Goal: Transaction & Acquisition: Purchase product/service

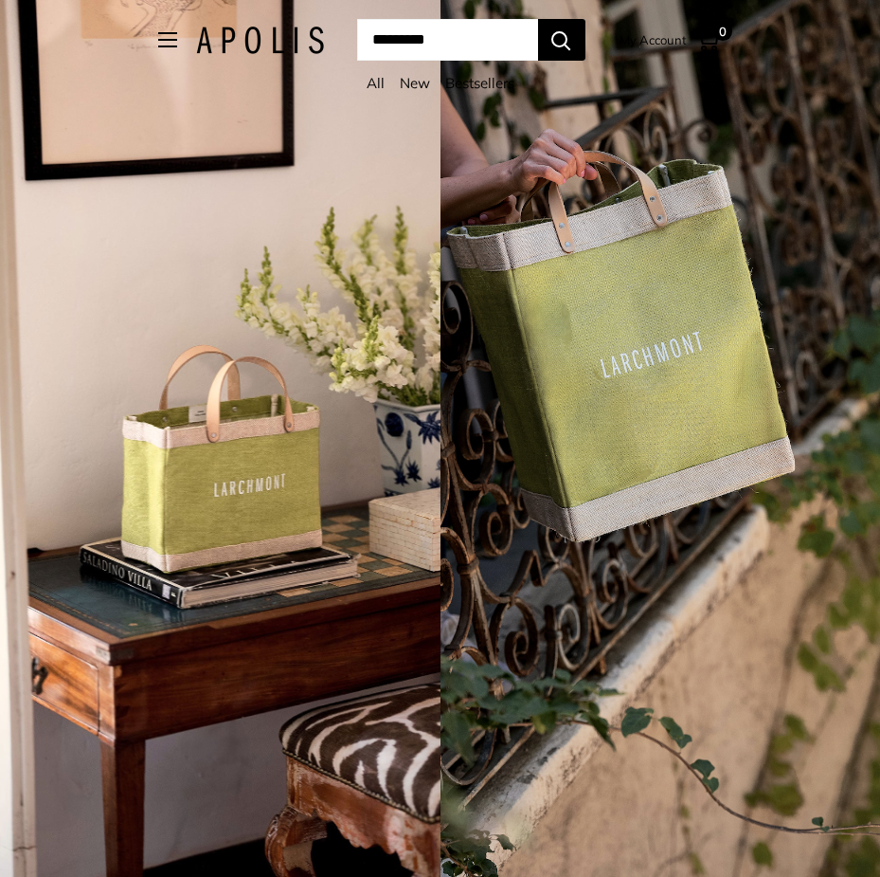
click at [457, 48] on input "Search..." at bounding box center [447, 40] width 181 height 42
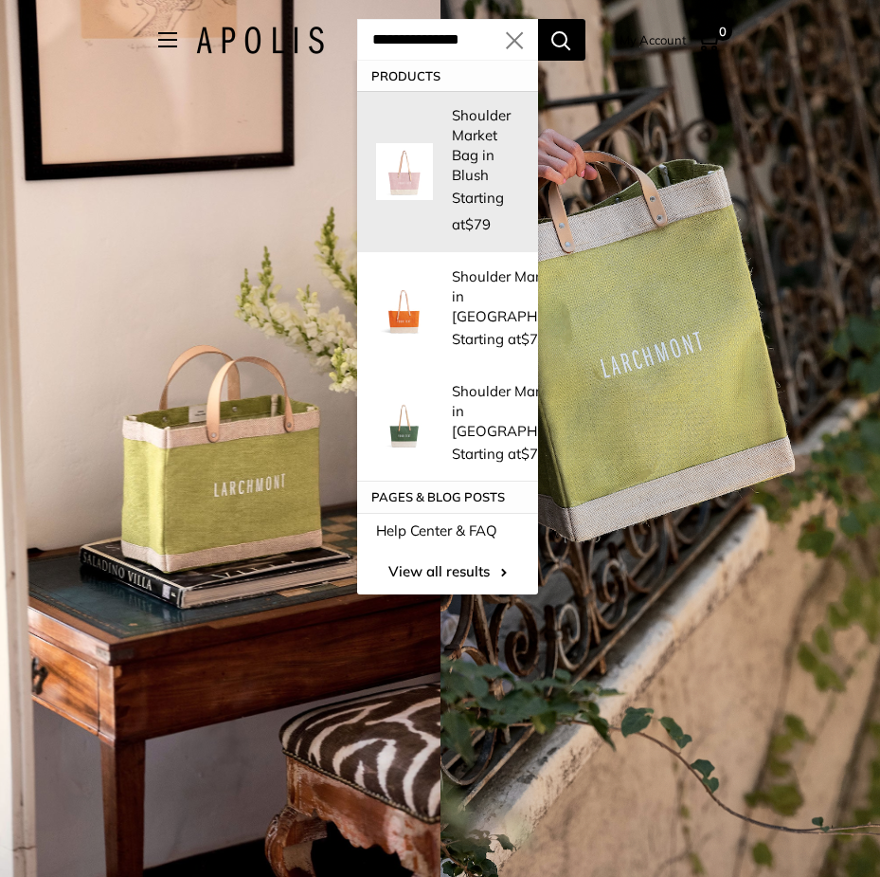
type input "**********"
click at [463, 189] on span "Starting at $79" at bounding box center [478, 211] width 52 height 45
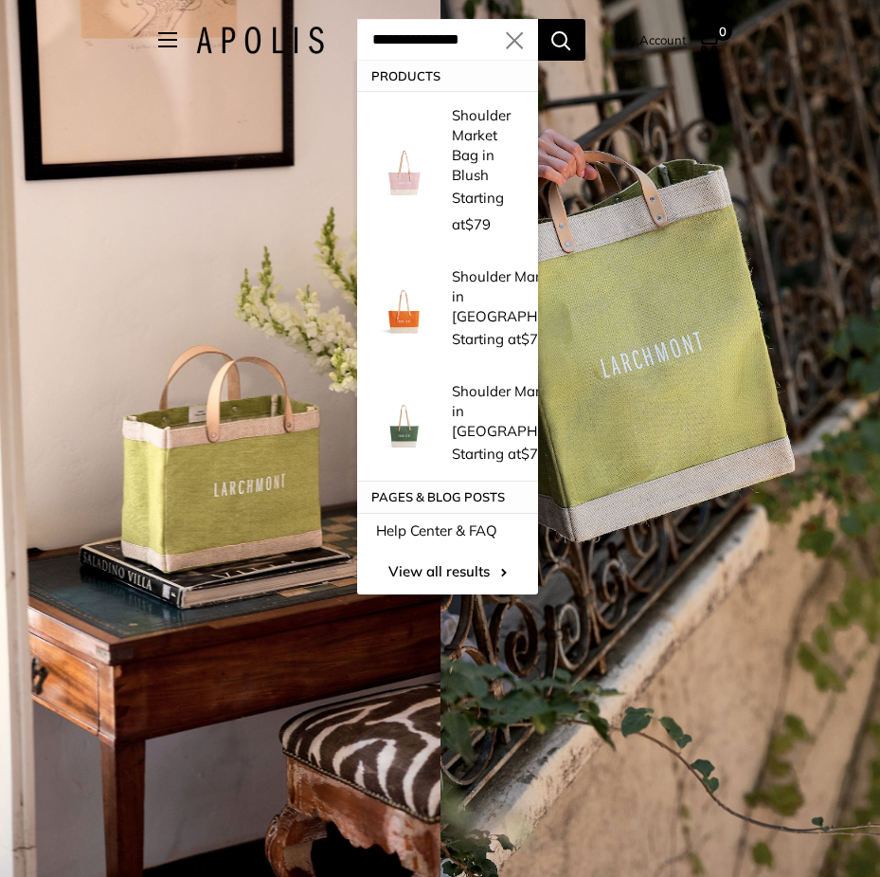
click at [516, 40] on input "**********" at bounding box center [447, 40] width 181 height 42
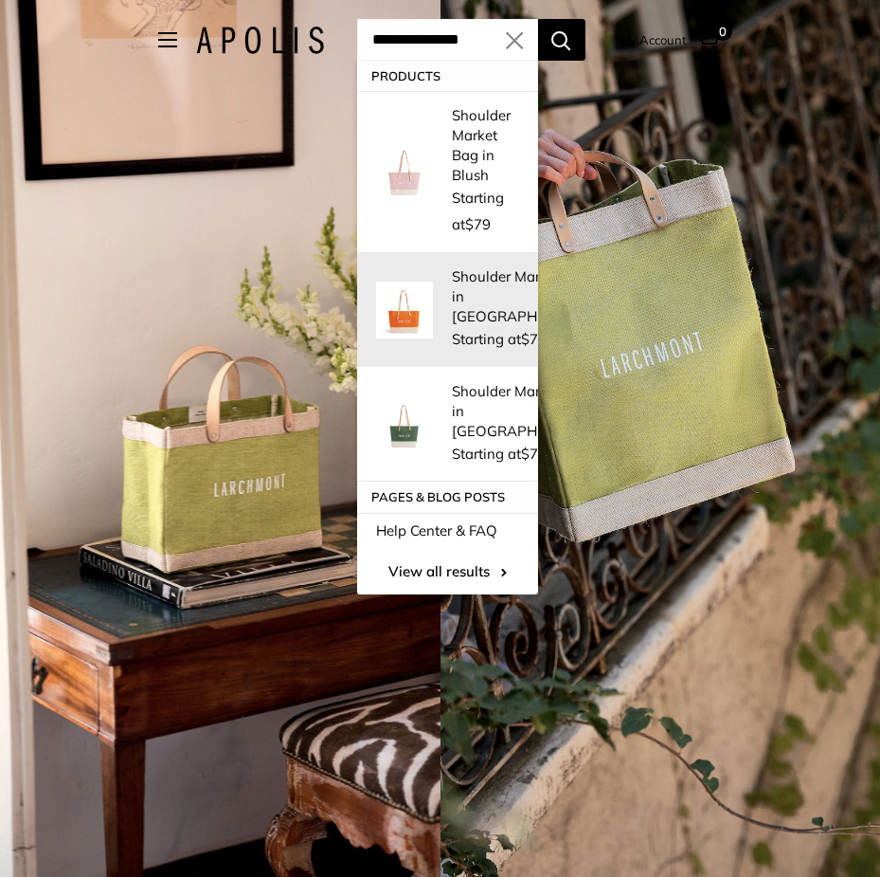
click at [463, 277] on p "Shoulder Market Bag in [GEOGRAPHIC_DATA]" at bounding box center [526, 296] width 149 height 60
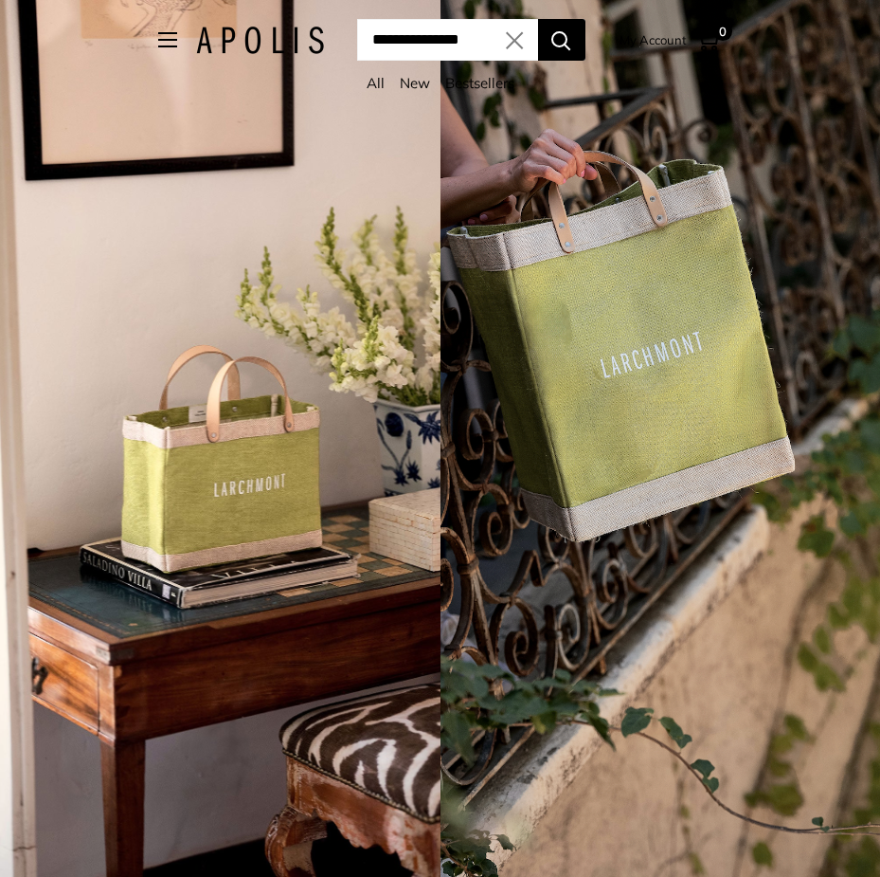
click at [481, 45] on input "**********" at bounding box center [447, 40] width 181 height 42
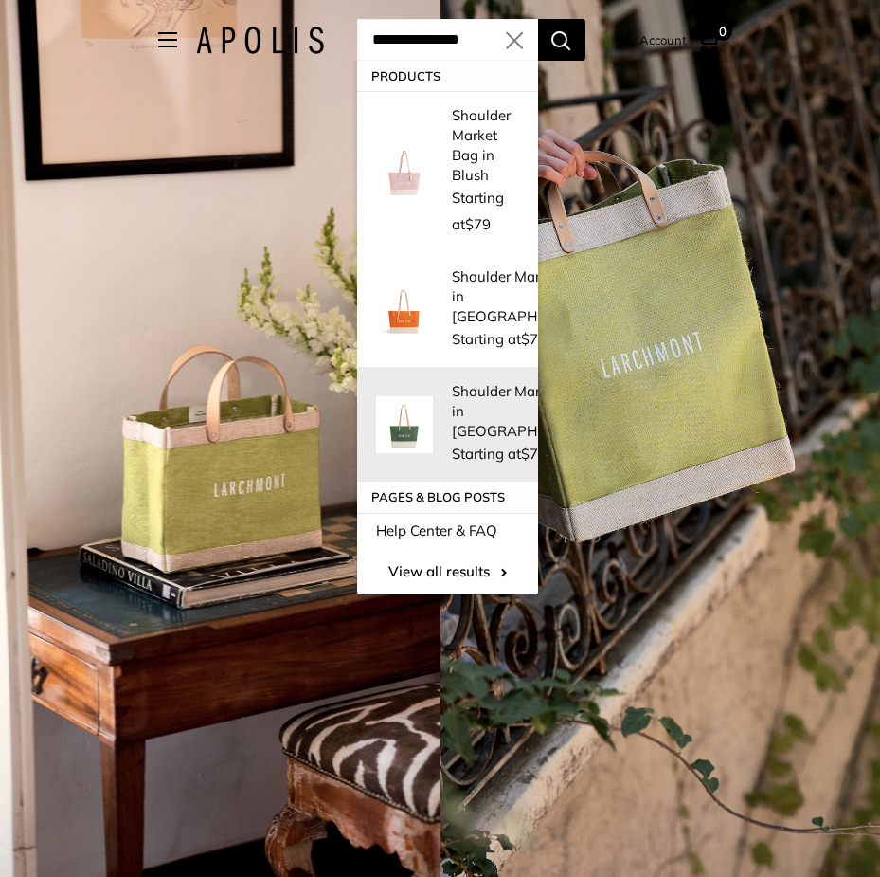
click at [402, 396] on img at bounding box center [404, 424] width 57 height 57
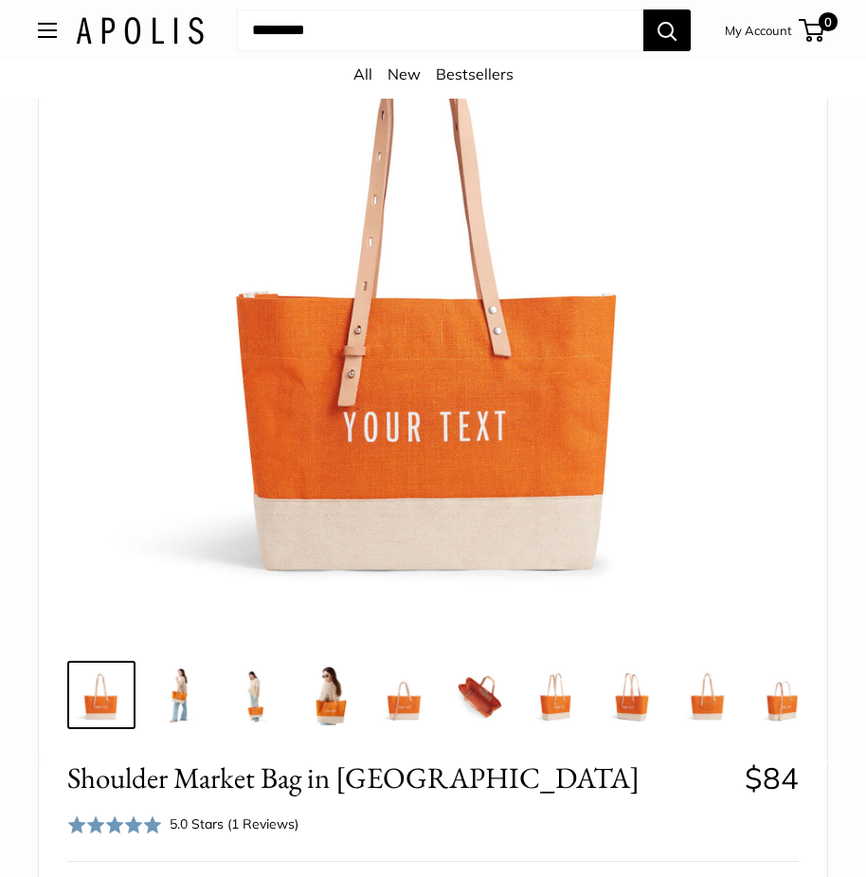
scroll to position [190, 0]
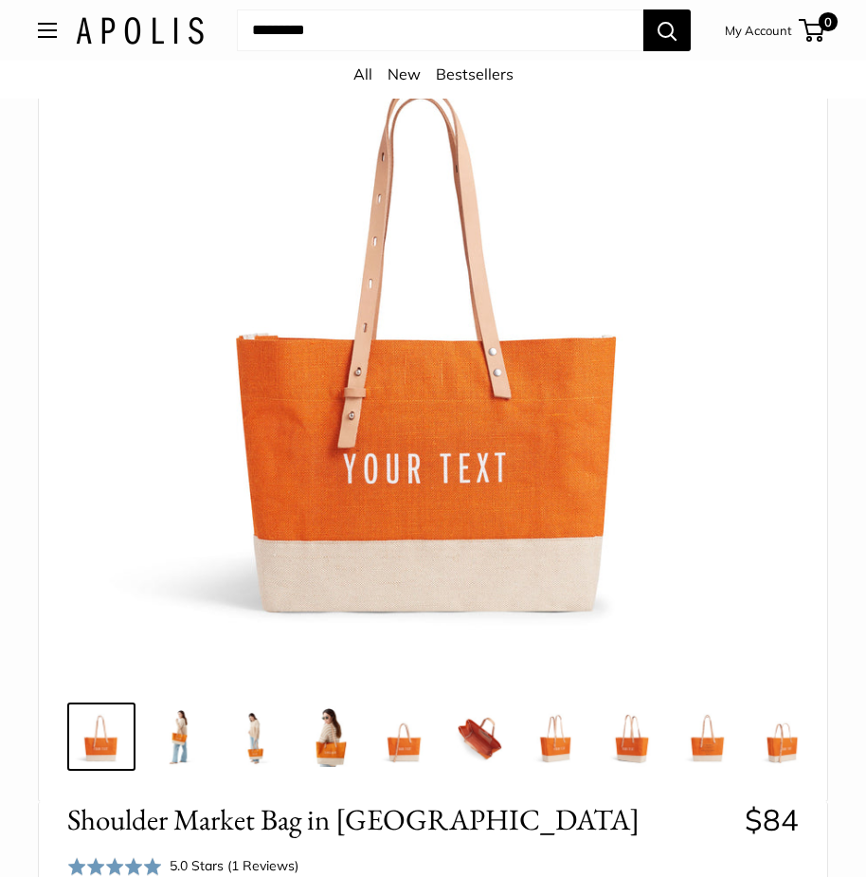
click at [331, 761] on img at bounding box center [329, 736] width 61 height 61
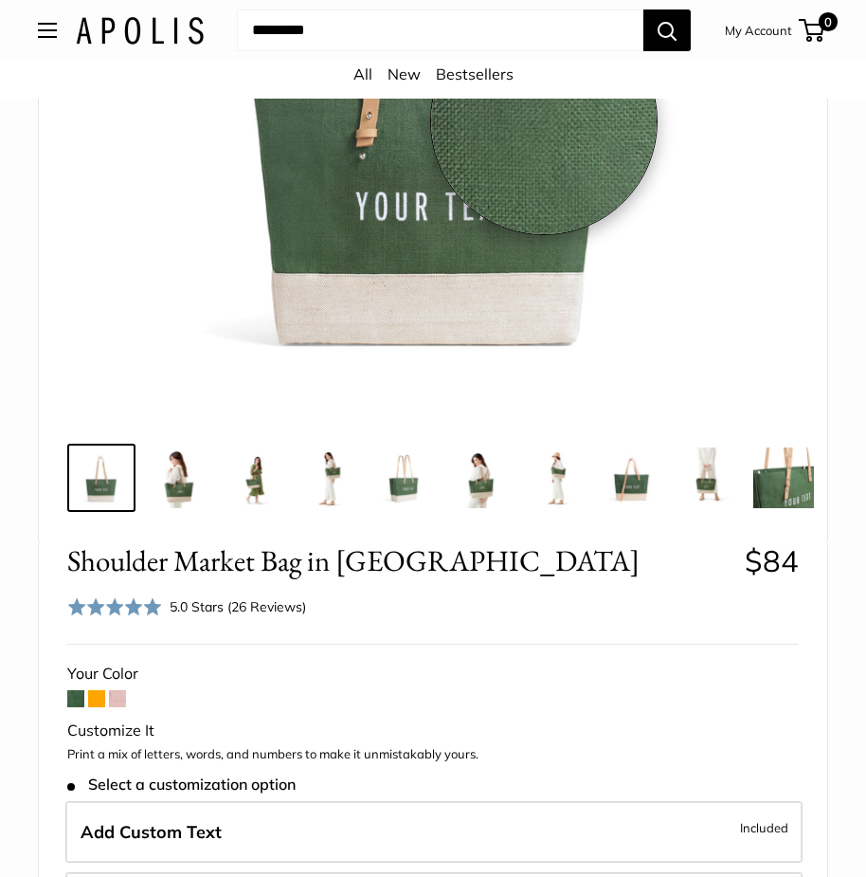
scroll to position [474, 0]
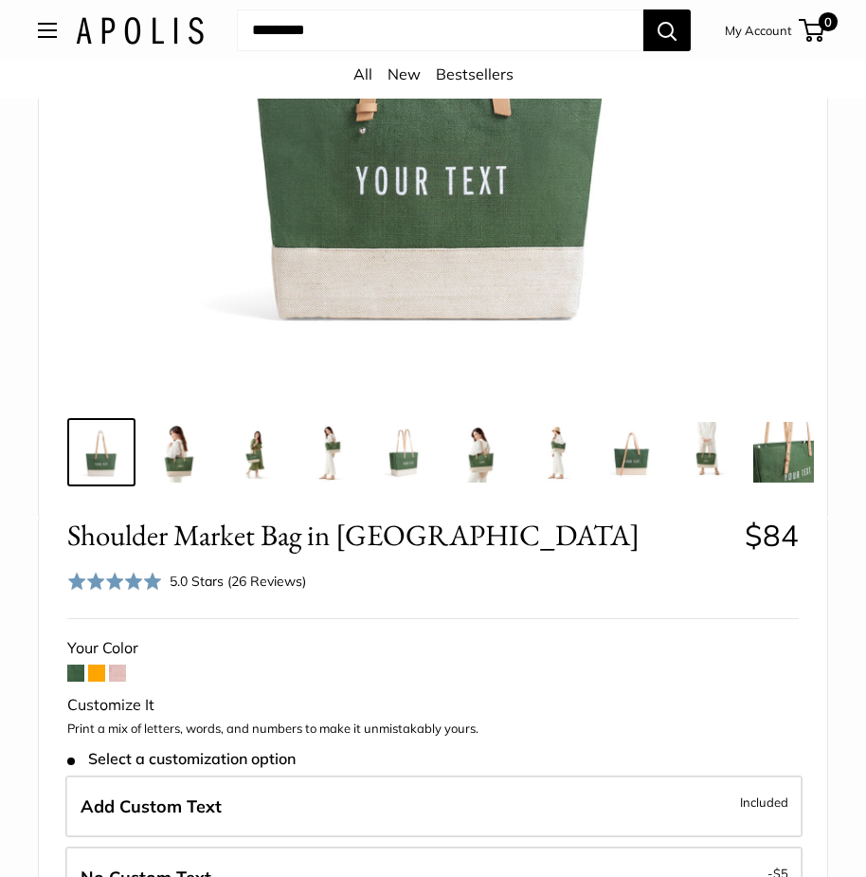
click at [774, 464] on img at bounding box center [783, 452] width 61 height 61
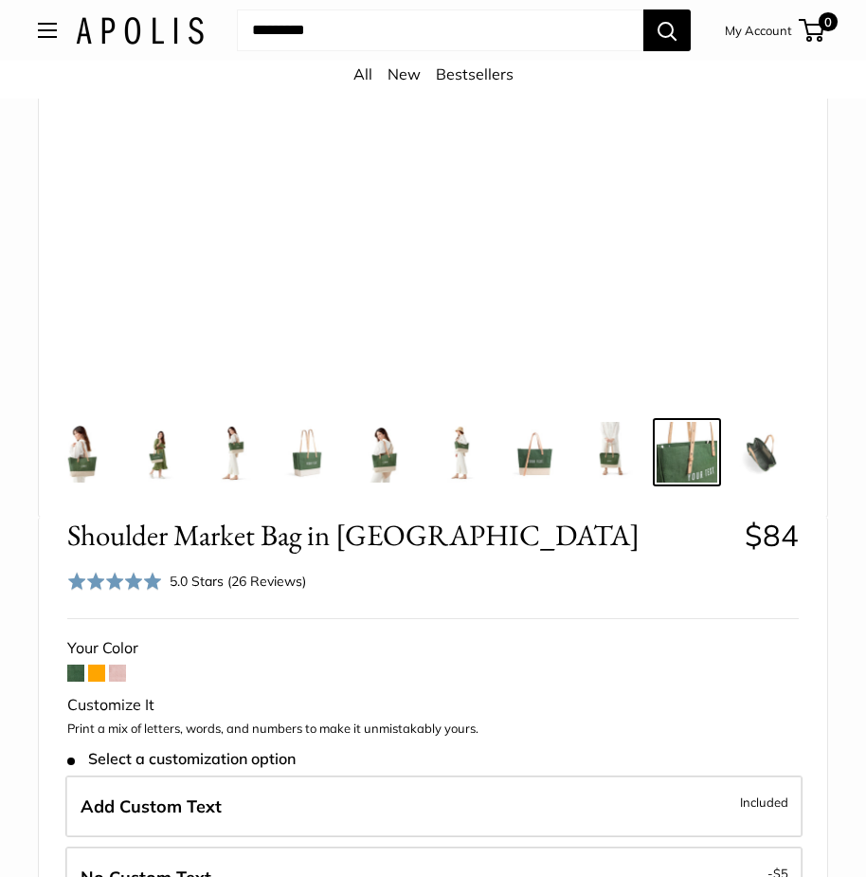
scroll to position [0, 335]
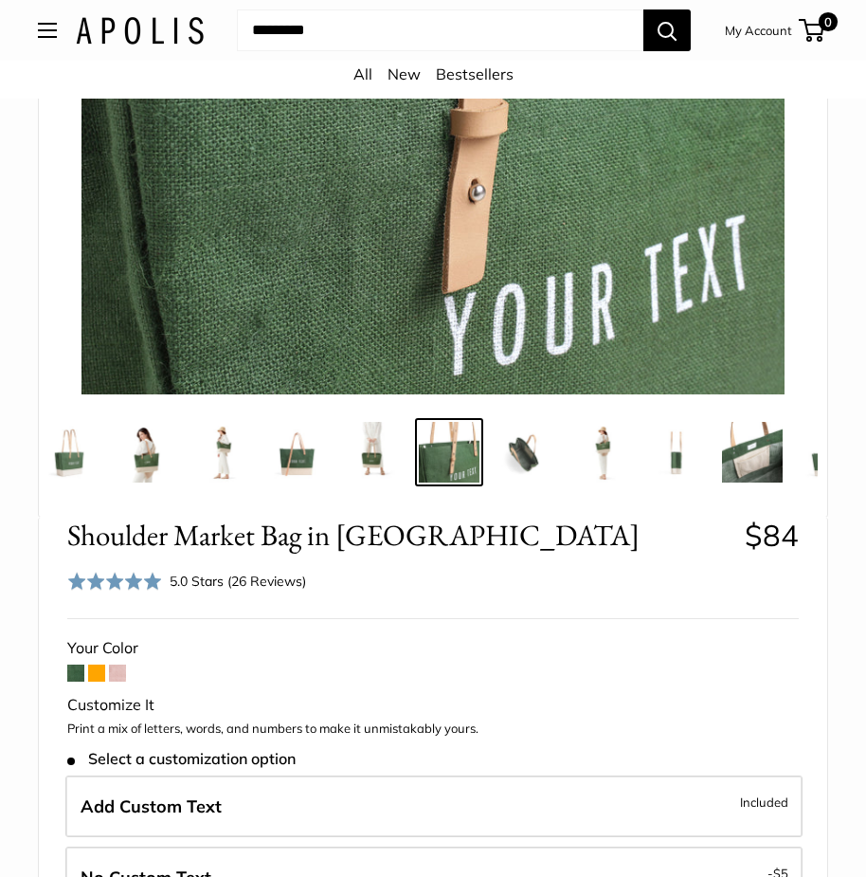
click at [279, 455] on img at bounding box center [297, 452] width 61 height 61
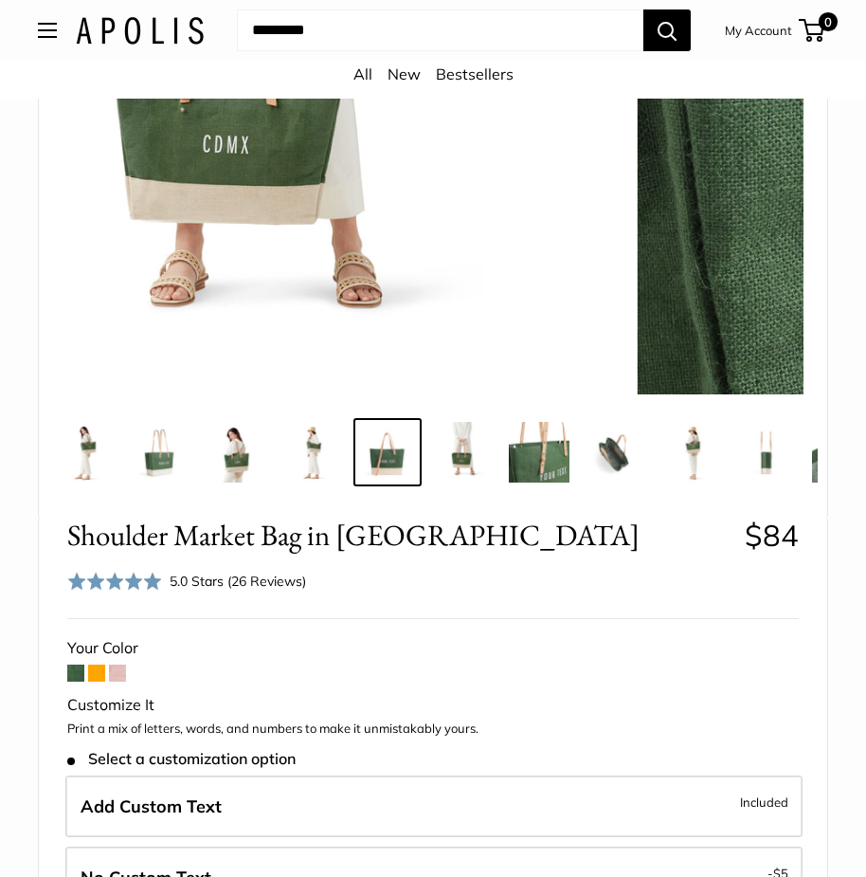
scroll to position [0, 183]
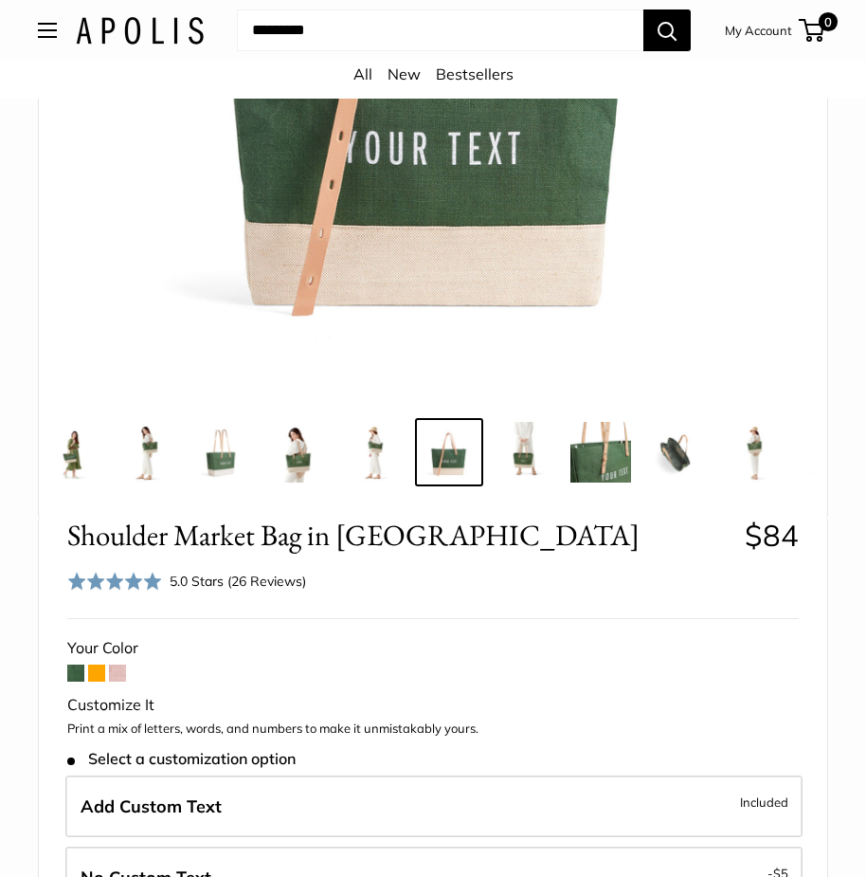
click at [219, 462] on img at bounding box center [221, 452] width 61 height 61
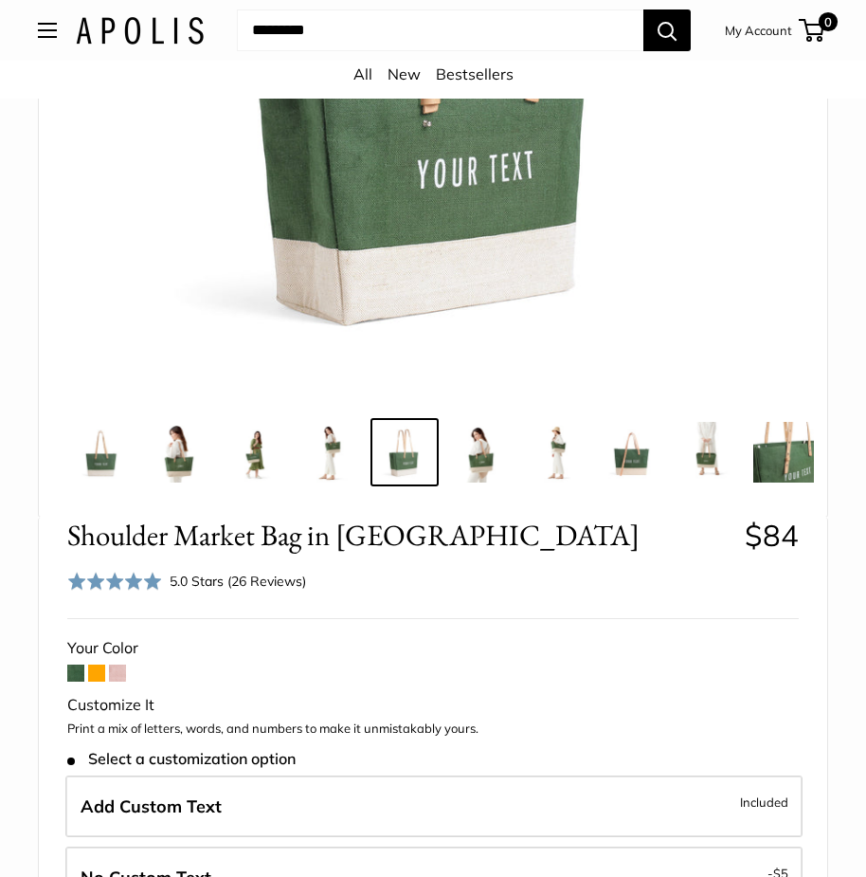
scroll to position [95, 0]
